Goal: Navigation & Orientation: Go to known website

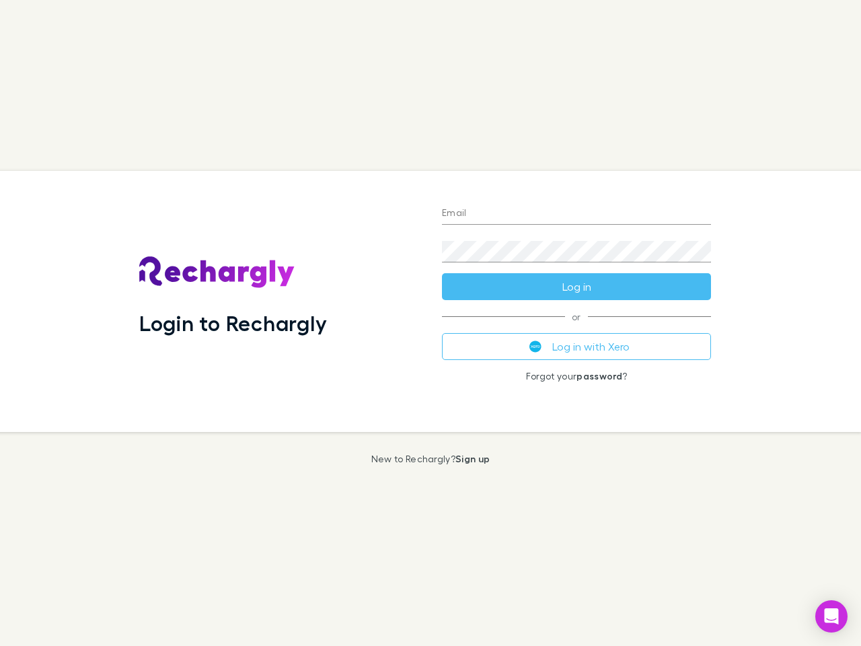
click at [431, 323] on div "Login to Rechargly" at bounding box center [279, 301] width 303 height 261
click at [576, 214] on input "Email" at bounding box center [576, 214] width 269 height 22
click at [576, 287] on button "Log in" at bounding box center [576, 286] width 269 height 27
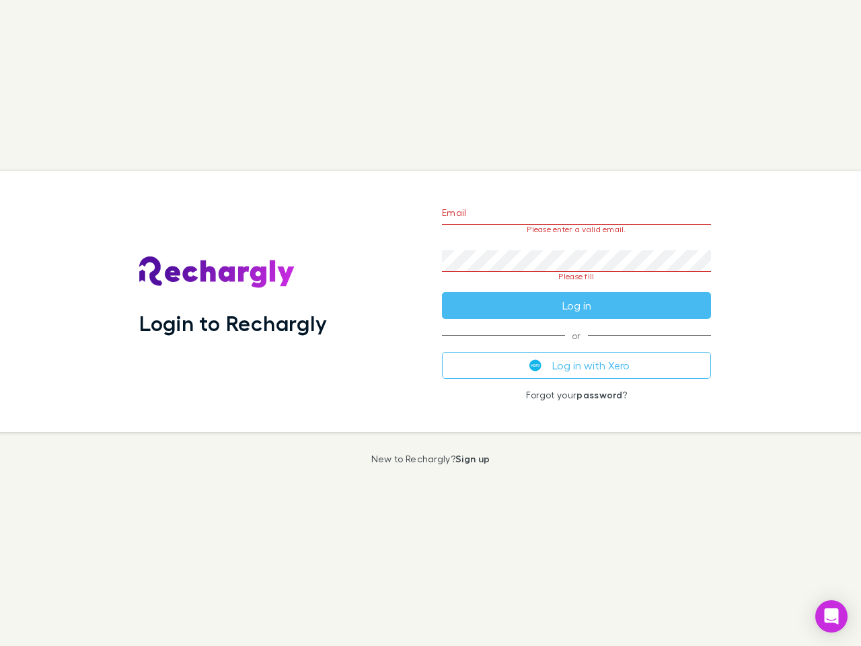
click at [576, 346] on div "Email Please enter a valid email. Password Please fill Log in or Log in with Xe…" at bounding box center [576, 301] width 291 height 261
click at [831, 616] on icon "Open Intercom Messenger" at bounding box center [832, 616] width 14 height 16
